Goal: Task Accomplishment & Management: Complete application form

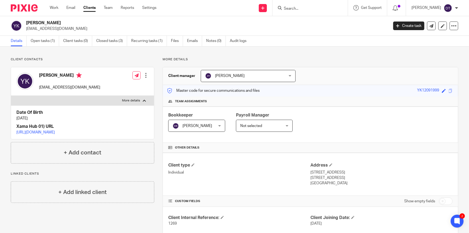
click at [294, 8] on input "Search" at bounding box center [307, 8] width 48 height 5
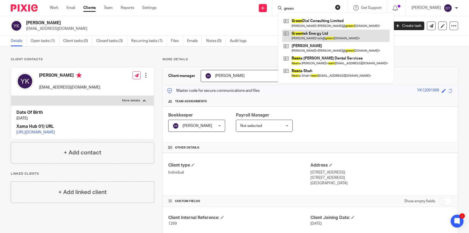
type input "green"
click at [309, 37] on link at bounding box center [335, 36] width 107 height 12
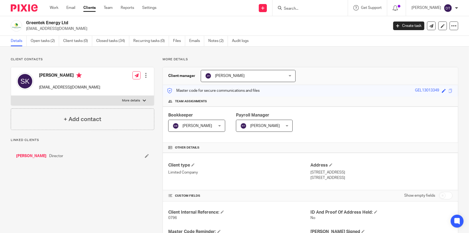
click at [206, 43] on ul "Details Open tasks (2) Client tasks (0) Closed tasks (34) Recurring tasks (0) F…" at bounding box center [134, 41] width 246 height 10
click at [210, 41] on link "Notes (2)" at bounding box center [218, 41] width 20 height 10
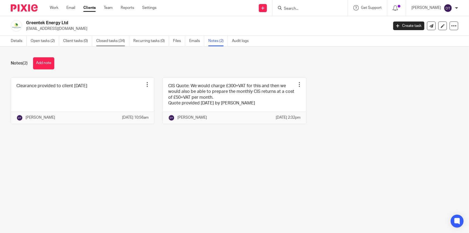
click at [111, 42] on link "Closed tasks (34)" at bounding box center [112, 41] width 33 height 10
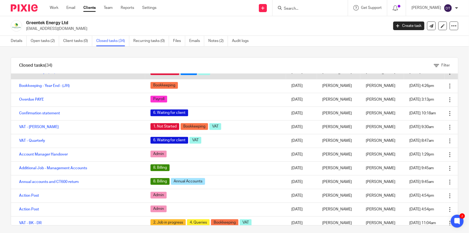
scroll to position [220, 0]
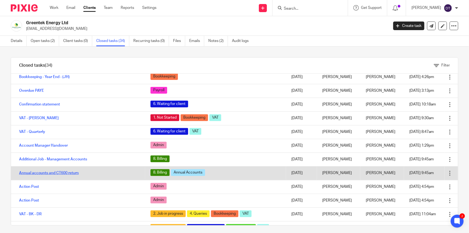
click at [76, 172] on link "Annual accounts and CT600 return" at bounding box center [49, 173] width 60 height 4
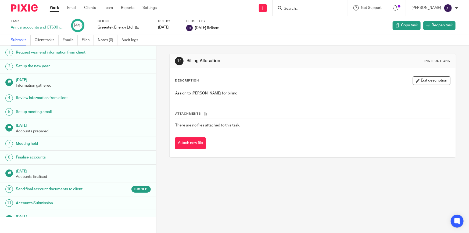
click at [75, 191] on h1 "Send final account documents to client" at bounding box center [61, 189] width 90 height 8
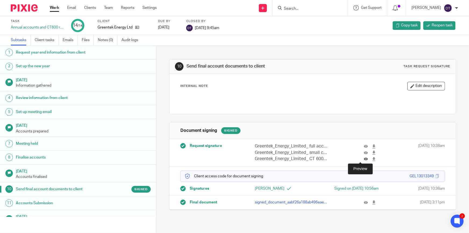
click at [364, 159] on icon at bounding box center [366, 159] width 4 height 4
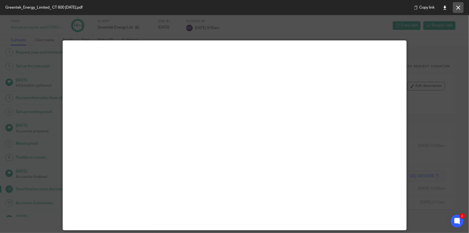
click at [456, 8] on icon at bounding box center [458, 8] width 4 height 4
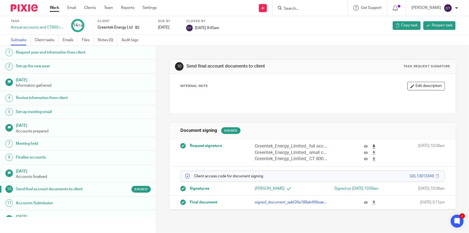
click at [372, 146] on icon at bounding box center [374, 146] width 4 height 4
click at [372, 152] on icon at bounding box center [374, 152] width 4 height 4
click at [372, 159] on icon at bounding box center [374, 159] width 4 height 4
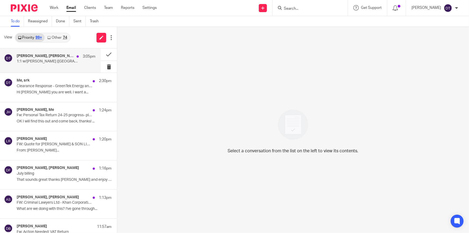
click at [58, 59] on div "Suman Aggarwal, Tina Pennycuick, Boardroom, Me 3:05pm" at bounding box center [56, 56] width 79 height 5
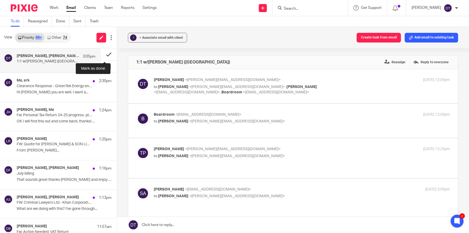
click at [103, 54] on button at bounding box center [109, 54] width 16 height 12
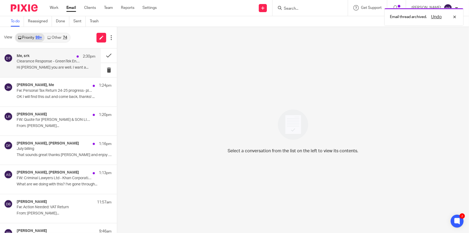
click at [48, 68] on p "Hi Deanna Hope you are well. I want a..." at bounding box center [56, 67] width 79 height 5
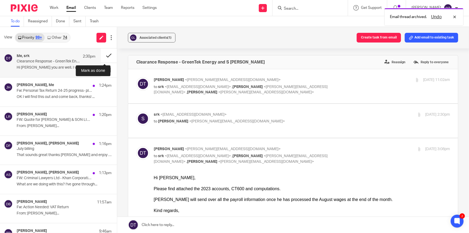
click at [107, 55] on button at bounding box center [109, 55] width 16 height 14
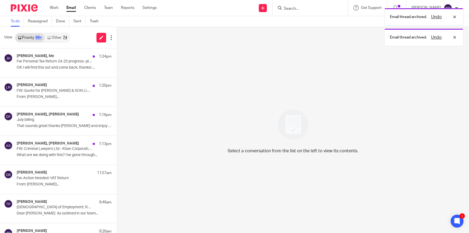
click at [52, 35] on link "Other 74" at bounding box center [57, 37] width 25 height 9
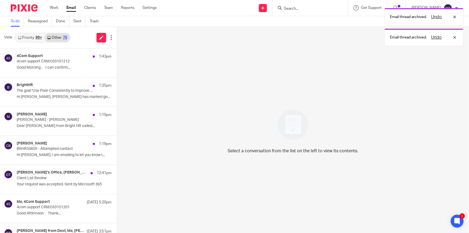
click at [35, 38] on link "Priority 99+" at bounding box center [29, 37] width 29 height 9
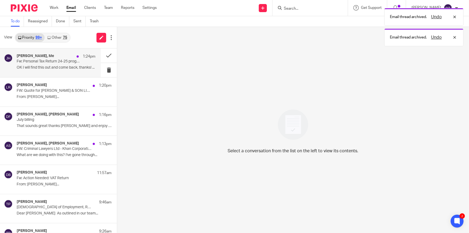
click at [44, 64] on div "Jodie Hall, Me 1:24pm Fw: Personal Tax Return 24-25 progress- please assist wit…" at bounding box center [56, 63] width 79 height 18
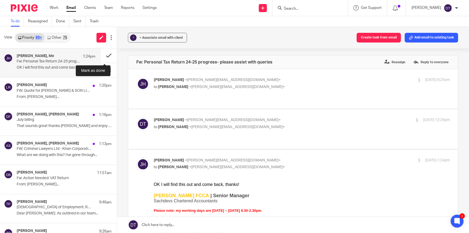
click at [102, 57] on button at bounding box center [109, 55] width 16 height 14
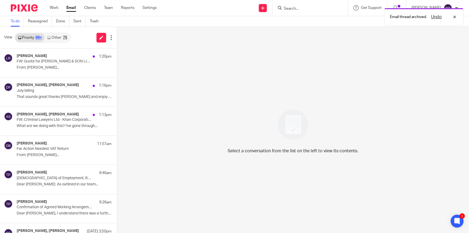
click at [59, 35] on link "Other 75" at bounding box center [57, 37] width 25 height 9
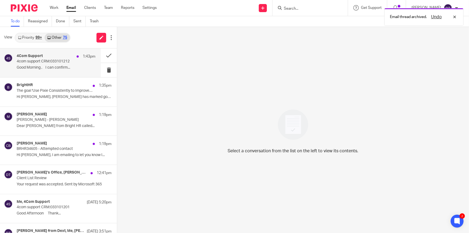
click at [45, 59] on div "4Com Support 1:43pm" at bounding box center [56, 56] width 79 height 5
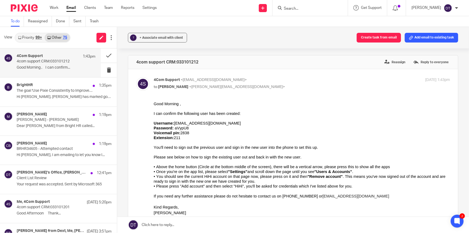
scroll to position [24, 0]
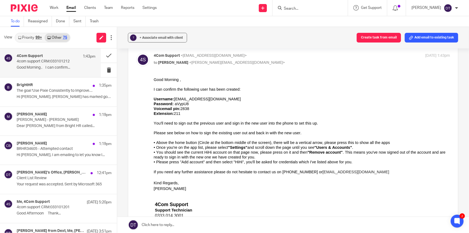
click at [178, 97] on span "tinapennycuick1.sachdevs@4com.im" at bounding box center [207, 98] width 67 height 4
click at [297, 6] on input "Search" at bounding box center [307, 8] width 48 height 5
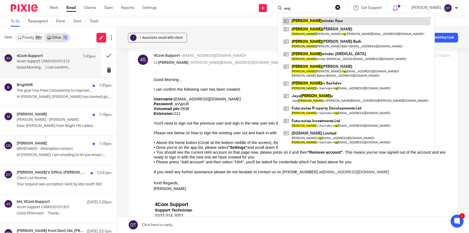
type input "oraj"
click at [304, 19] on link at bounding box center [356, 21] width 148 height 8
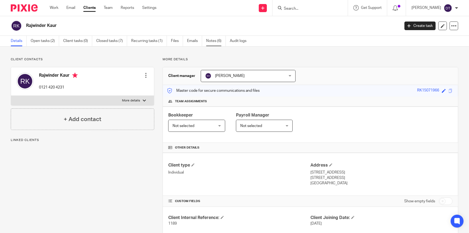
click at [208, 40] on link "Notes (6)" at bounding box center [216, 41] width 20 height 10
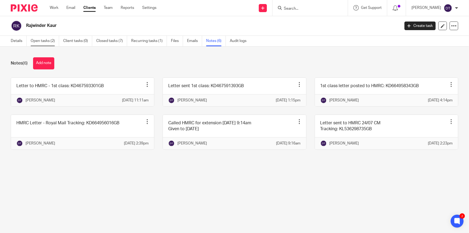
click at [56, 41] on link "Open tasks (2)" at bounding box center [45, 41] width 28 height 10
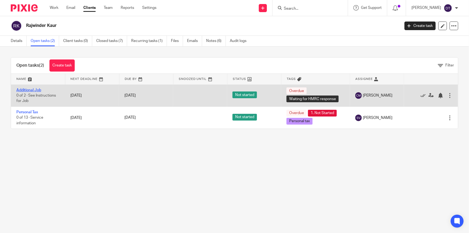
click at [34, 90] on link "Additional Job" at bounding box center [28, 90] width 25 height 4
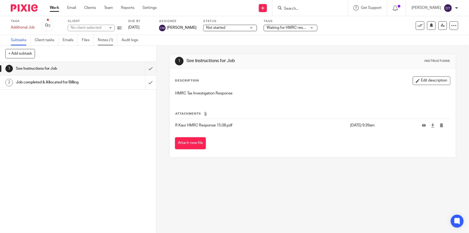
click at [104, 40] on link "Notes (1)" at bounding box center [108, 40] width 20 height 10
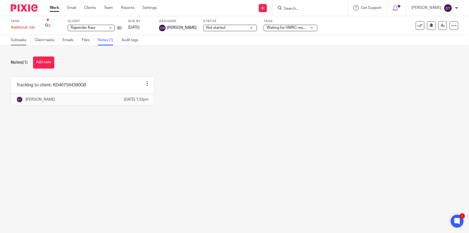
click at [20, 44] on link "Subtasks" at bounding box center [21, 40] width 20 height 10
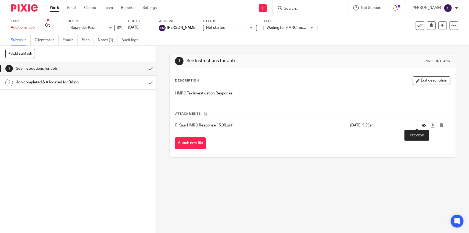
click at [422, 125] on icon at bounding box center [424, 125] width 4 height 4
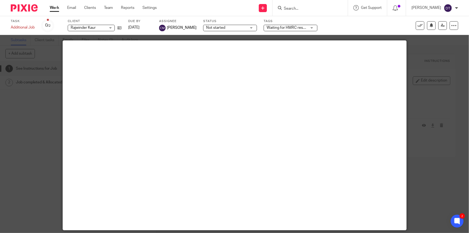
click at [286, 9] on input "Search" at bounding box center [307, 8] width 48 height 5
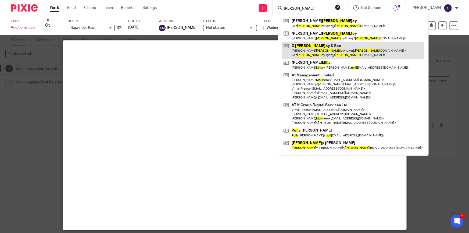
type input "moll"
click at [309, 46] on link at bounding box center [353, 50] width 142 height 17
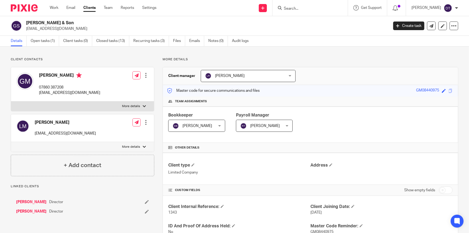
click at [48, 40] on link "Open tasks (1)" at bounding box center [45, 41] width 28 height 10
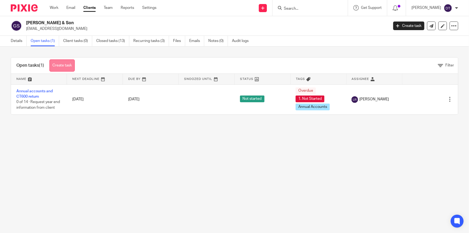
click at [59, 66] on link "Create task" at bounding box center [61, 65] width 25 height 12
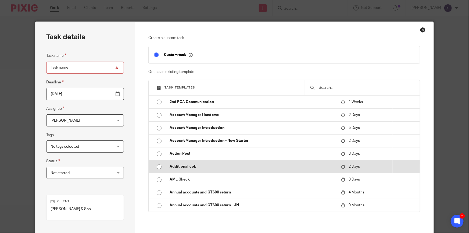
drag, startPoint x: 188, startPoint y: 165, endPoint x: 98, endPoint y: 112, distance: 104.5
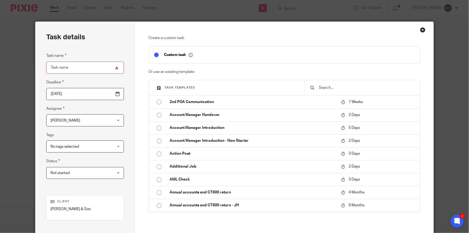
click at [188, 165] on p "Additional Job" at bounding box center [253, 166] width 166 height 5
type input "2025-08-21"
type input "Additional Job"
checkbox input "false"
radio input "true"
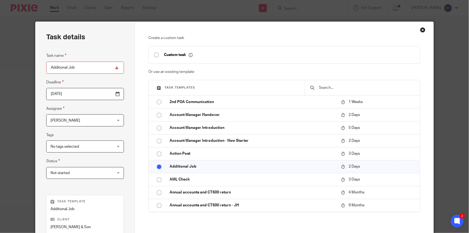
click at [88, 70] on input "Additional Job" at bounding box center [85, 68] width 78 height 12
type input "Additional Job -FCL"
click at [84, 94] on input "2025-08-21" at bounding box center [85, 94] width 78 height 12
click at [92, 124] on span "[PERSON_NAME]" at bounding box center [80, 119] width 59 height 11
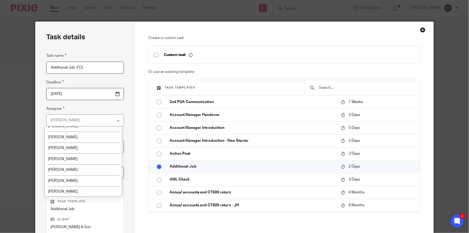
scroll to position [90, 0]
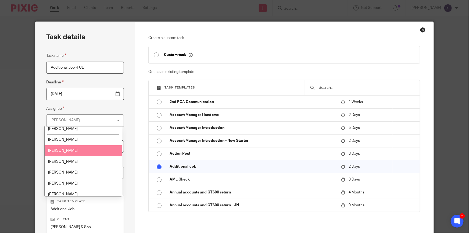
click at [80, 145] on li "[PERSON_NAME]" at bounding box center [83, 150] width 77 height 11
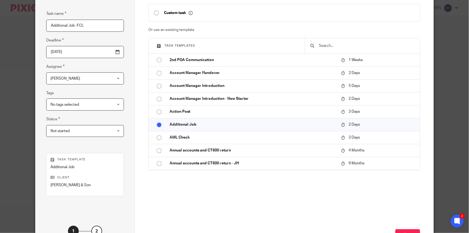
scroll to position [85, 0]
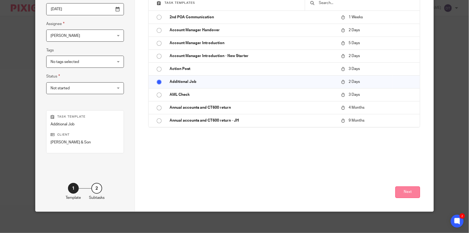
click at [411, 190] on button "Next" at bounding box center [407, 192] width 25 height 12
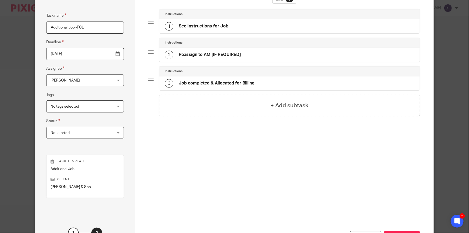
scroll to position [0, 0]
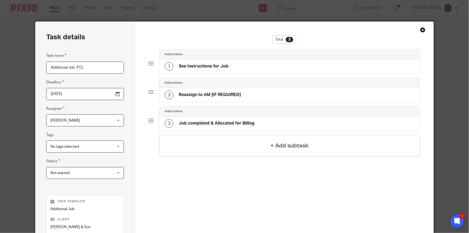
click at [216, 69] on h4 "See Instructions for Job" at bounding box center [204, 66] width 50 height 6
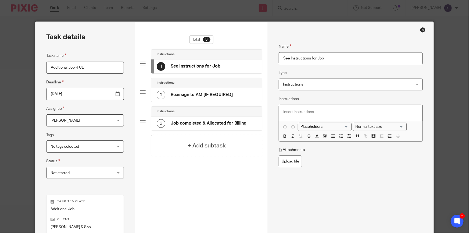
click at [313, 112] on p at bounding box center [350, 111] width 135 height 5
paste div
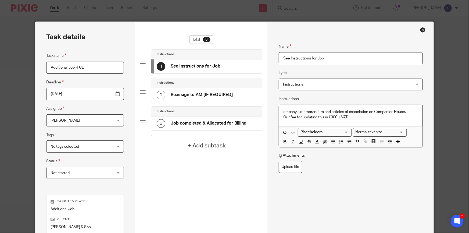
click at [283, 112] on p "ompany’s memorandum and articles of association on Companies House." at bounding box center [350, 111] width 135 height 5
click at [237, 96] on div "2 Reassign to AM [IF REQUIRED]" at bounding box center [206, 95] width 111 height 14
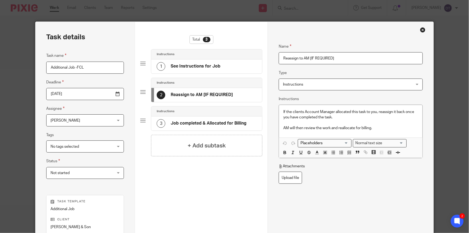
click at [224, 66] on div "1 See Instructions for Job" at bounding box center [206, 66] width 111 height 14
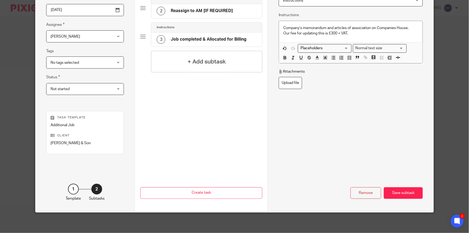
scroll to position [85, 0]
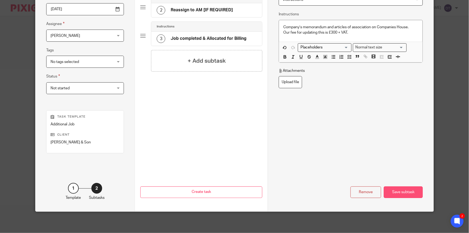
click at [394, 190] on div "Save subtask" at bounding box center [403, 192] width 39 height 12
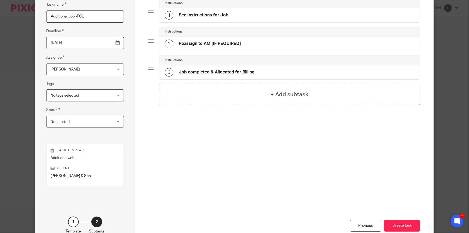
scroll to position [0, 0]
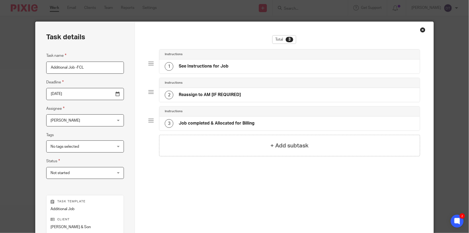
click at [228, 96] on h4 "Reassign to AM [IF REQUIRED]" at bounding box center [210, 95] width 62 height 6
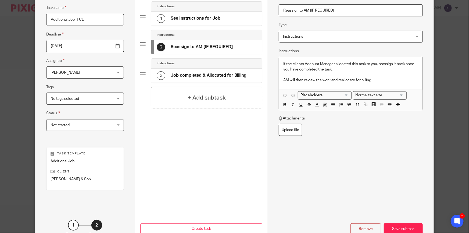
scroll to position [85, 0]
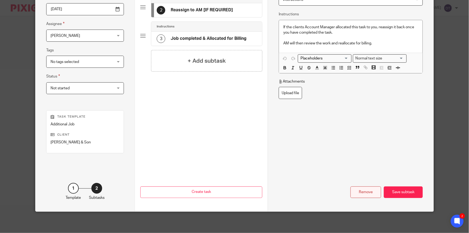
click at [355, 194] on div "Remove" at bounding box center [365, 192] width 31 height 12
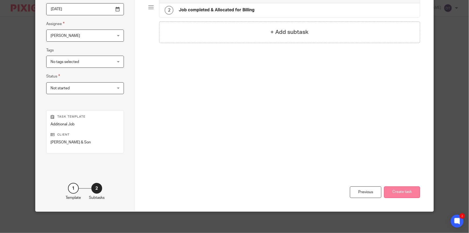
click at [394, 189] on button "Create task" at bounding box center [402, 192] width 36 height 12
